Goal: Task Accomplishment & Management: Use online tool/utility

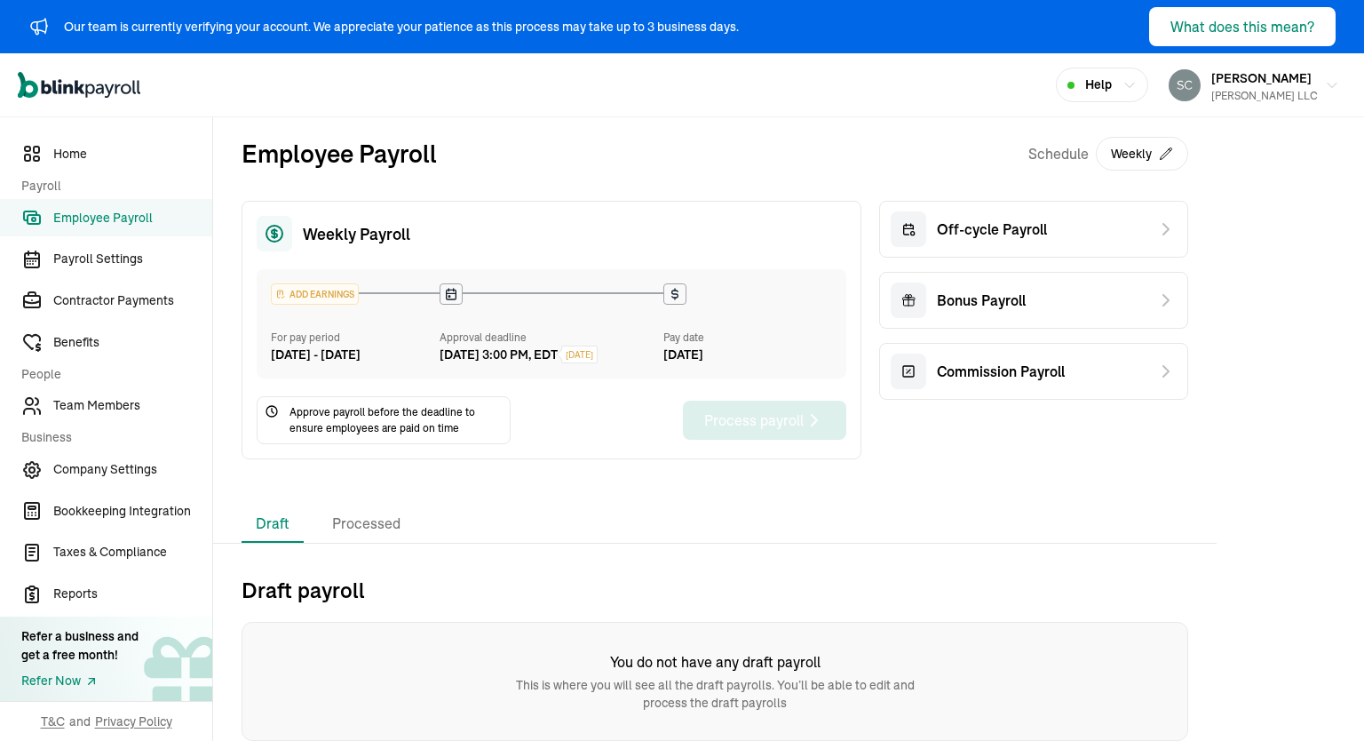
click at [323, 436] on span "Approve payroll before the deadline to ensure employees are paid on time" at bounding box center [396, 420] width 213 height 32
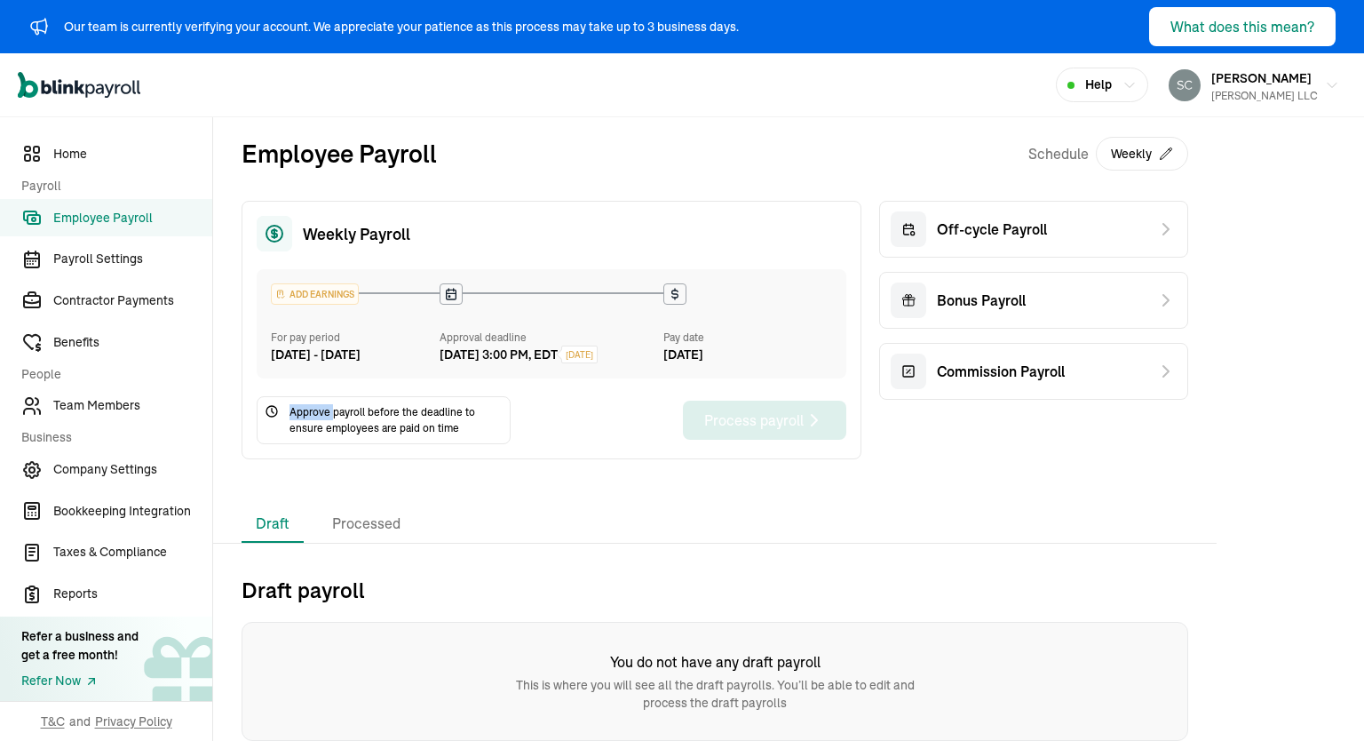
click at [323, 436] on span "Approve payroll before the deadline to ensure employees are paid on time" at bounding box center [396, 420] width 213 height 32
